Goal: Task Accomplishment & Management: Use online tool/utility

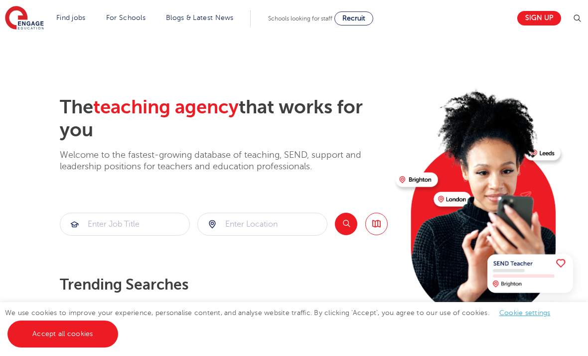
scroll to position [151, 0]
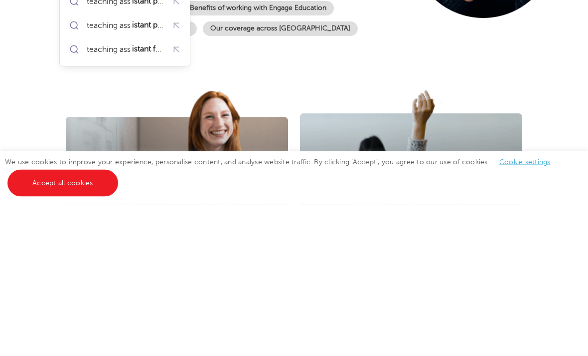
click at [148, 132] on mark "istant for primary" at bounding box center [163, 128] width 64 height 12
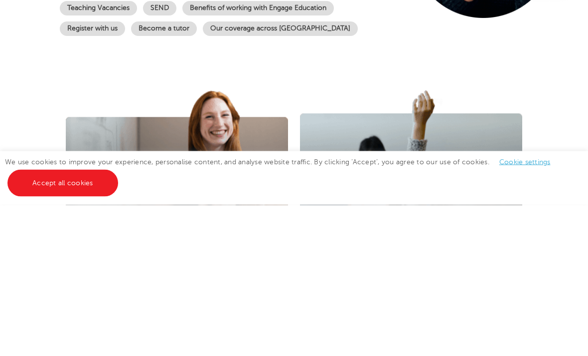
click at [121, 71] on input "teaching assistant for primary" at bounding box center [113, 73] width 107 height 22
click at [162, 69] on input "teaching assistant for primary" at bounding box center [113, 73] width 107 height 22
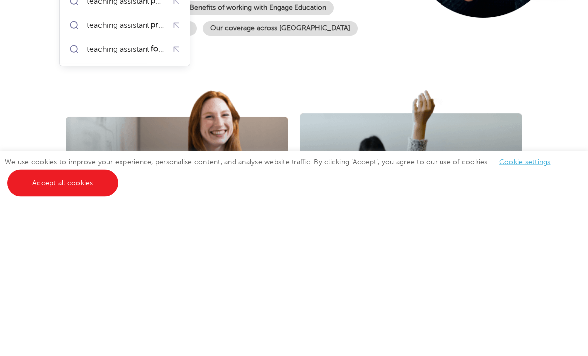
type input "teaching assistant"
click at [261, 76] on input "search" at bounding box center [262, 73] width 129 height 22
click at [216, 111] on li "[GEOGRAPHIC_DATA]" at bounding box center [262, 105] width 121 height 24
type input "[GEOGRAPHIC_DATA]"
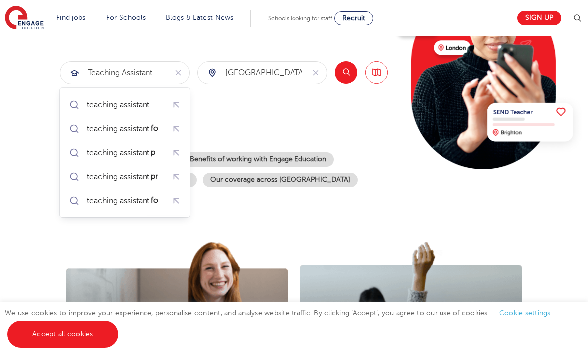
click at [350, 72] on button "Search" at bounding box center [346, 72] width 22 height 22
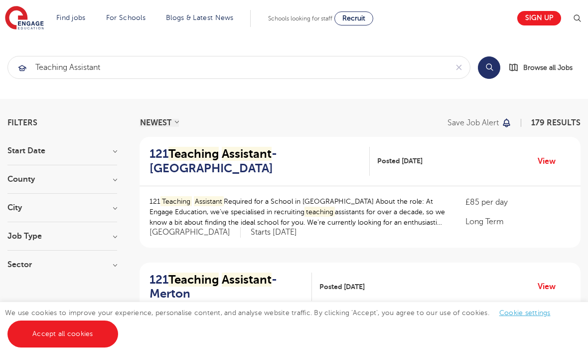
click at [107, 210] on h3 "City" at bounding box center [62, 207] width 110 height 8
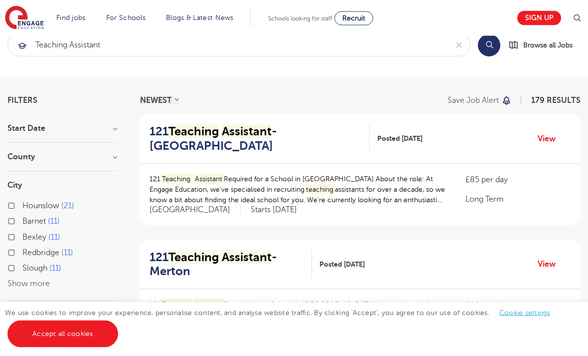
scroll to position [22, 0]
click at [24, 286] on button "Show more" at bounding box center [28, 283] width 42 height 9
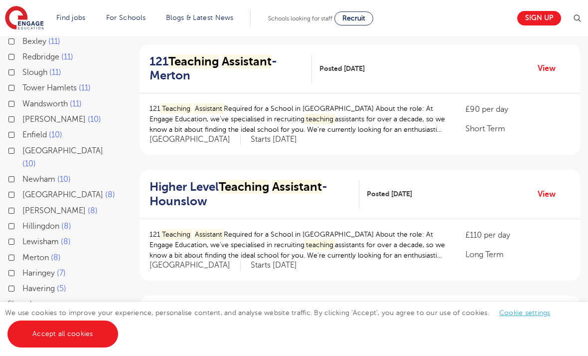
scroll to position [221, 0]
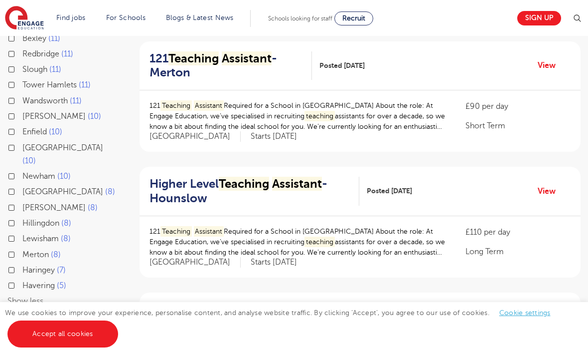
click at [20, 296] on button "Show less" at bounding box center [25, 300] width 36 height 9
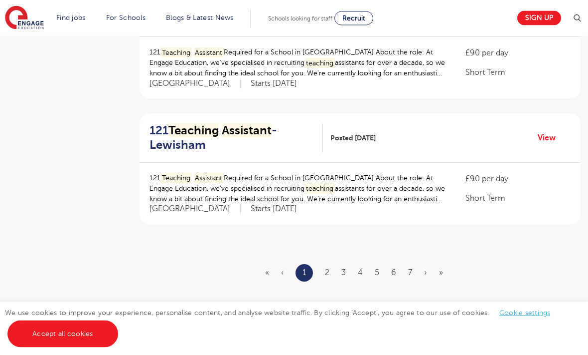
scroll to position [1147, 0]
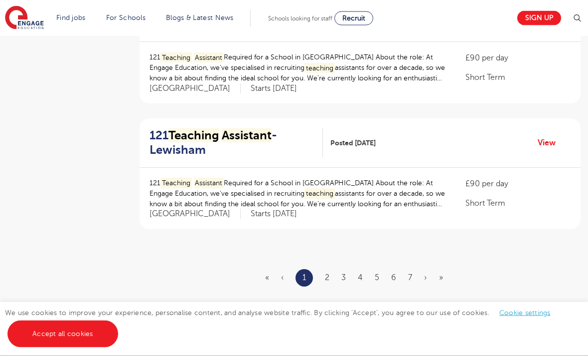
click at [329, 273] on link "2" at bounding box center [327, 277] width 4 height 9
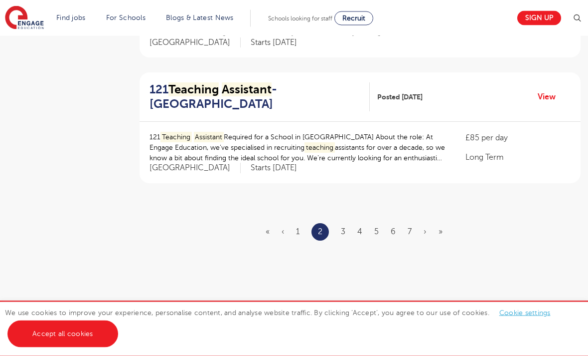
scroll to position [1175, 0]
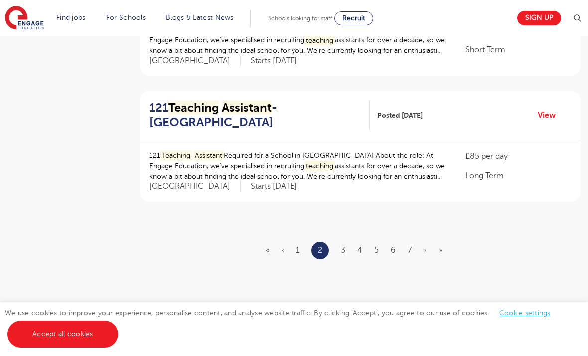
click at [346, 245] on link "3" at bounding box center [343, 249] width 4 height 9
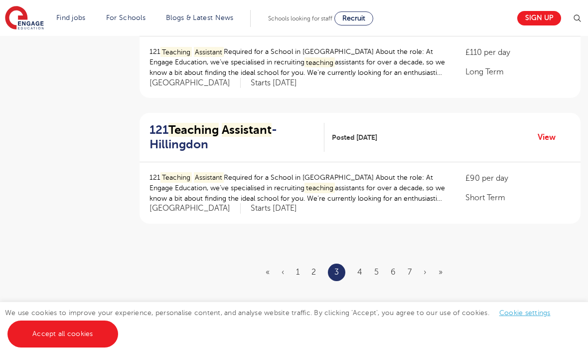
scroll to position [1153, 0]
click at [362, 267] on link "4" at bounding box center [360, 271] width 5 height 9
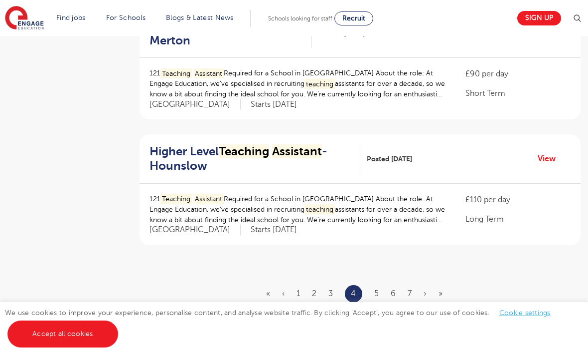
scroll to position [1131, 0]
click at [375, 289] on link "5" at bounding box center [376, 293] width 4 height 9
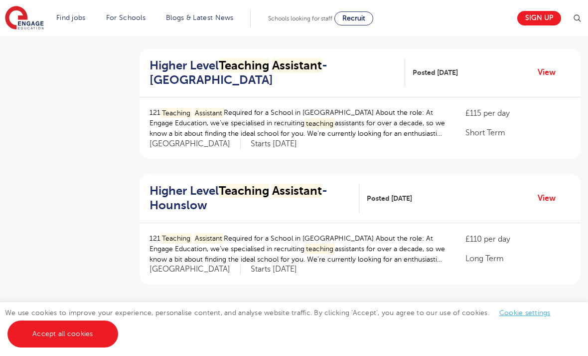
scroll to position [1099, 0]
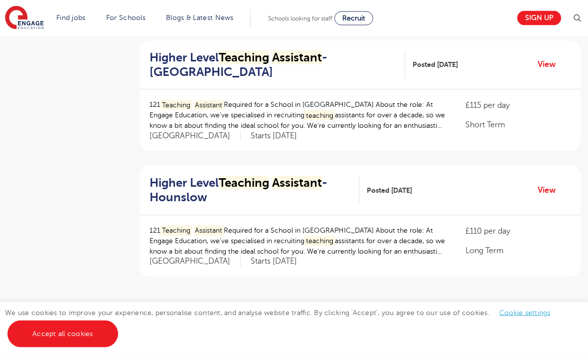
click at [378, 321] on link "6" at bounding box center [377, 325] width 5 height 9
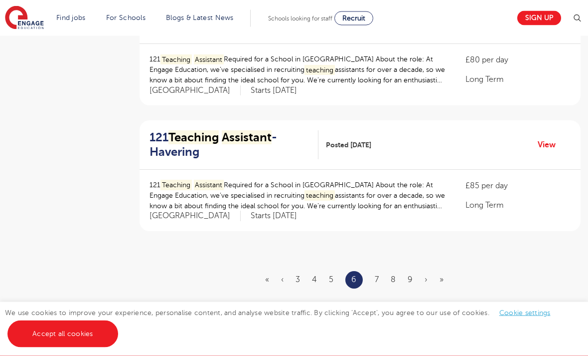
scroll to position [1145, 0]
click at [376, 275] on link "7" at bounding box center [377, 279] width 4 height 9
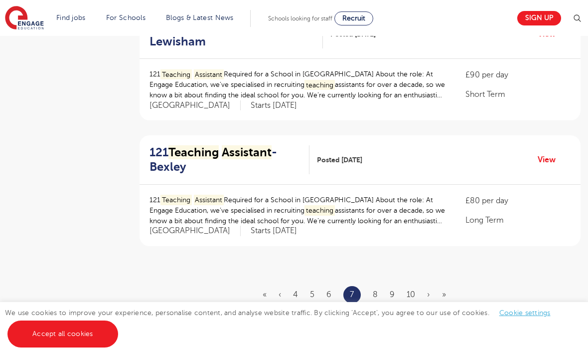
scroll to position [1131, 0]
click at [374, 289] on link "8" at bounding box center [375, 293] width 5 height 9
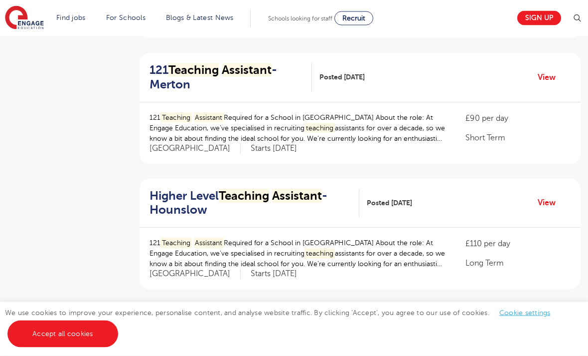
scroll to position [665, 0]
